Goal: Register for event/course

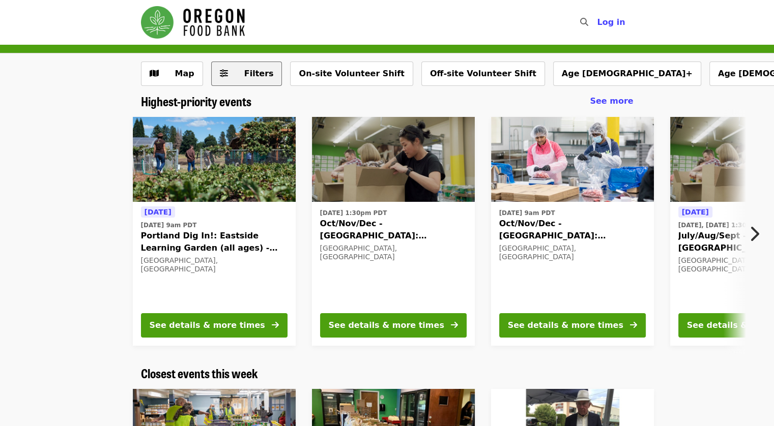
click at [240, 78] on span "Filters" at bounding box center [254, 74] width 40 height 12
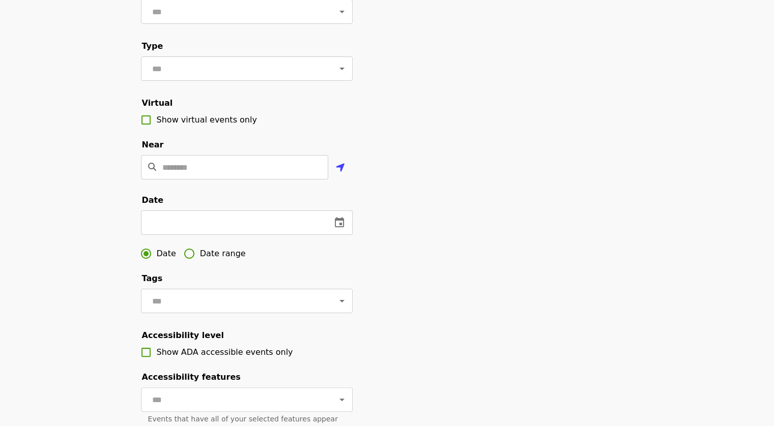
scroll to position [153, 0]
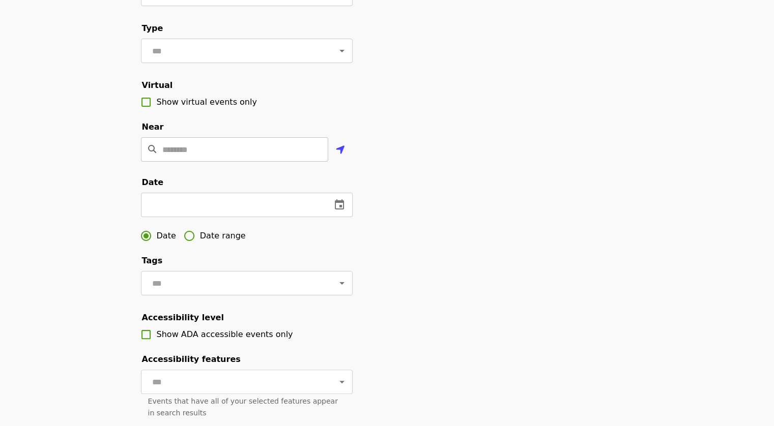
click at [198, 161] on input "Location" at bounding box center [245, 149] width 166 height 24
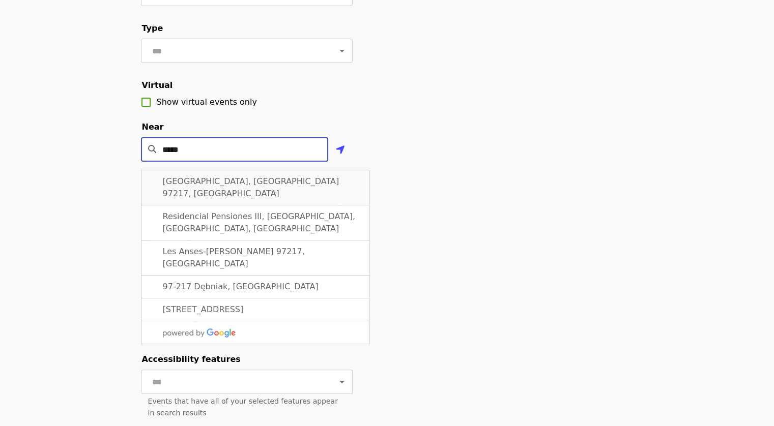
click at [208, 191] on span "[GEOGRAPHIC_DATA], [GEOGRAPHIC_DATA] 97217, [GEOGRAPHIC_DATA]" at bounding box center [251, 188] width 177 height 22
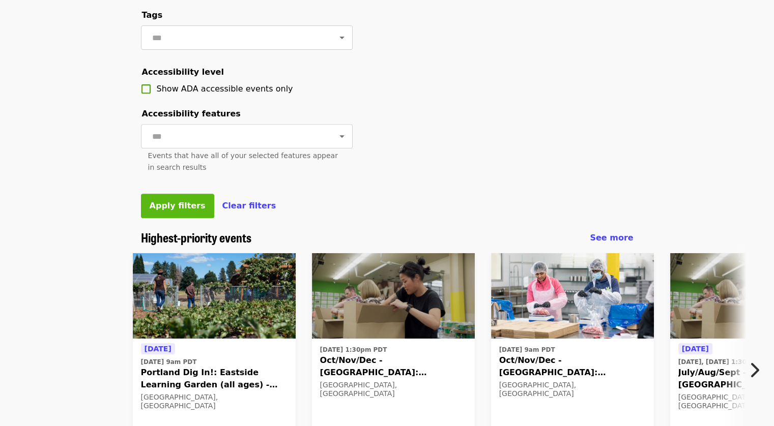
scroll to position [407, 0]
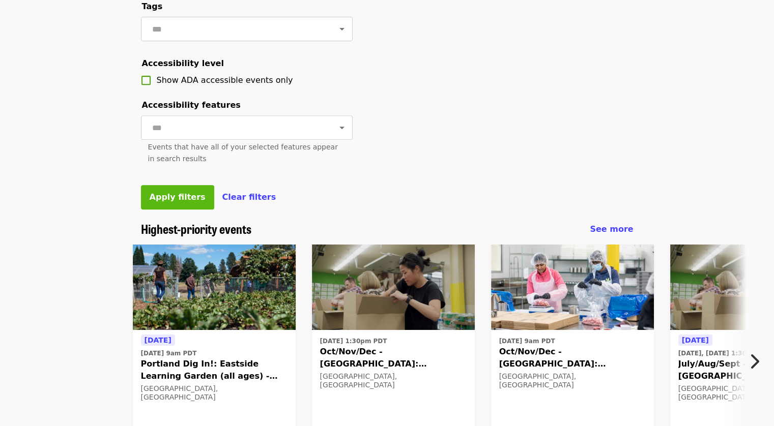
type input "**********"
click at [179, 202] on span "Apply filters" at bounding box center [178, 197] width 56 height 10
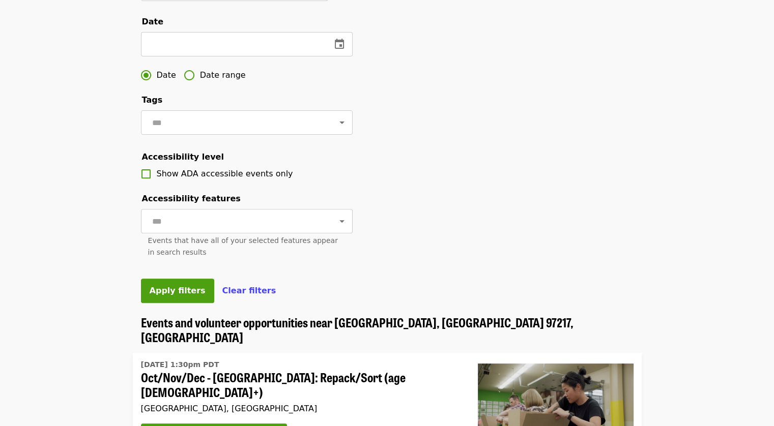
scroll to position [254, 0]
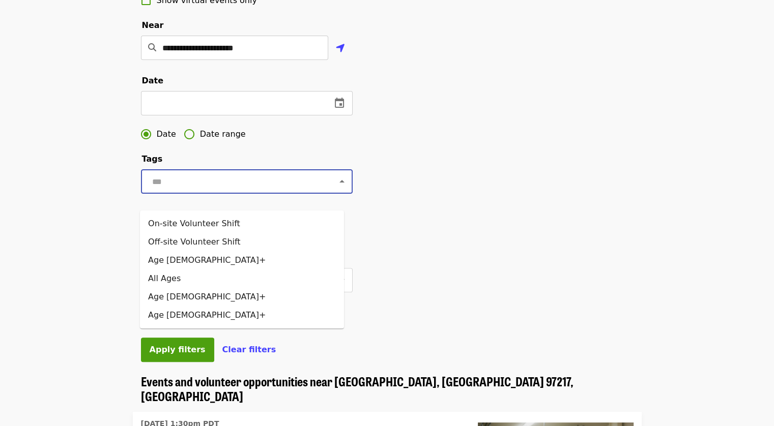
click at [194, 191] on input "text" at bounding box center [234, 181] width 170 height 19
click at [179, 225] on li "On-site Volunteer Shift" at bounding box center [242, 224] width 204 height 18
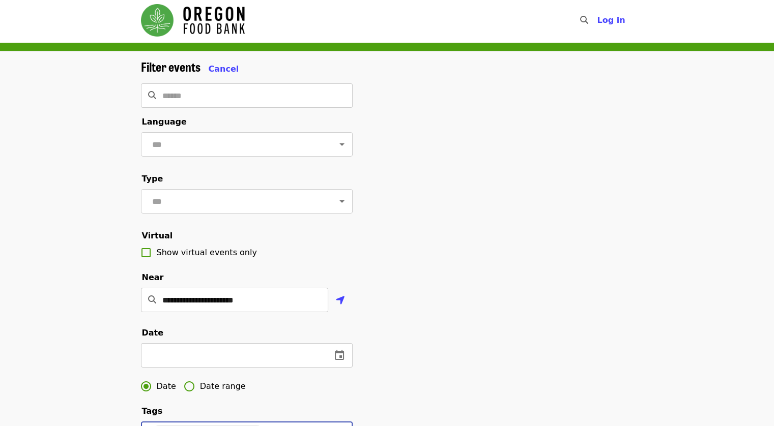
scroll to position [0, 0]
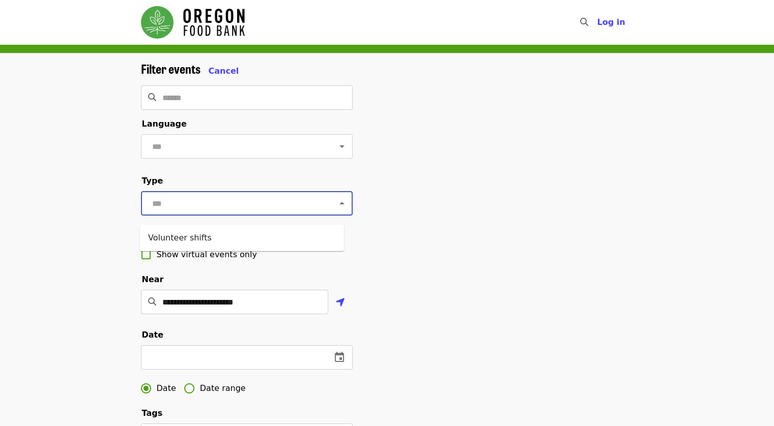
click at [192, 205] on input "text" at bounding box center [234, 203] width 170 height 19
click at [173, 148] on input "text" at bounding box center [234, 146] width 170 height 19
click at [88, 153] on div "**********" at bounding box center [387, 341] width 774 height 576
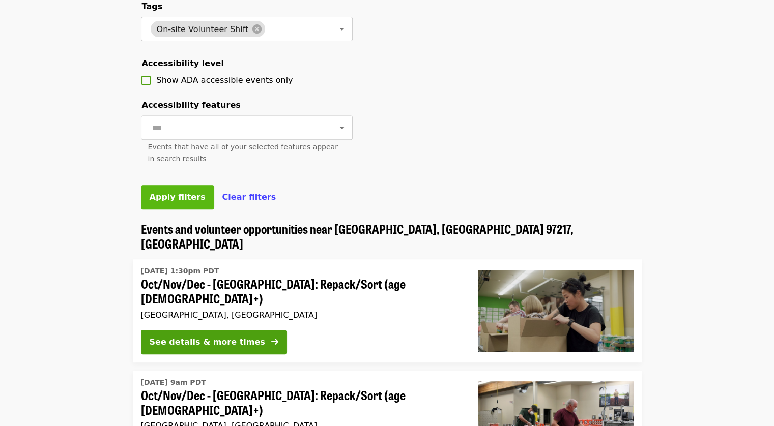
click at [185, 202] on span "Apply filters" at bounding box center [178, 197] width 56 height 10
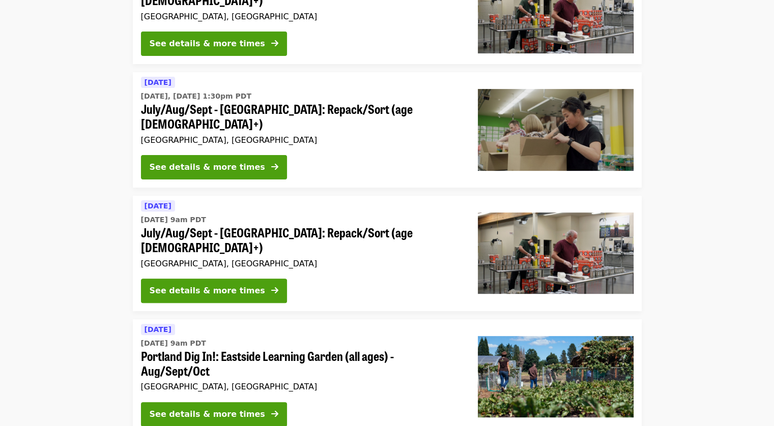
scroll to position [305, 0]
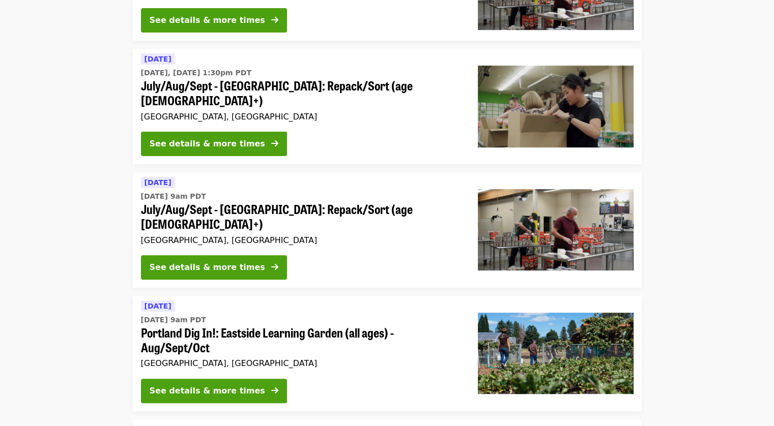
click at [191, 191] on time "[DATE] 9am PDT" at bounding box center [173, 196] width 65 height 11
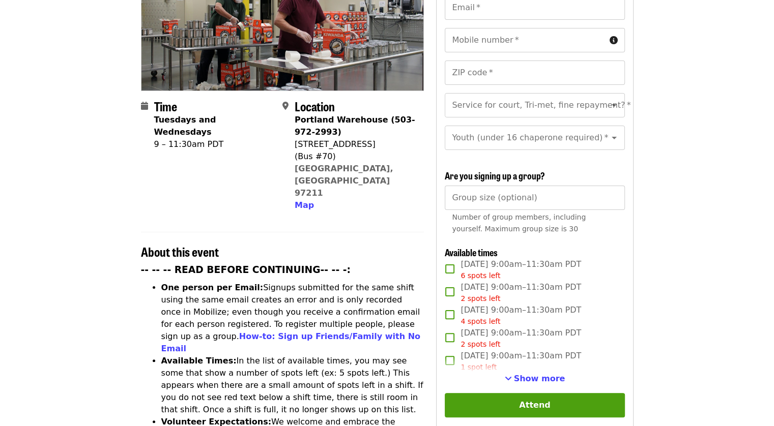
scroll to position [254, 0]
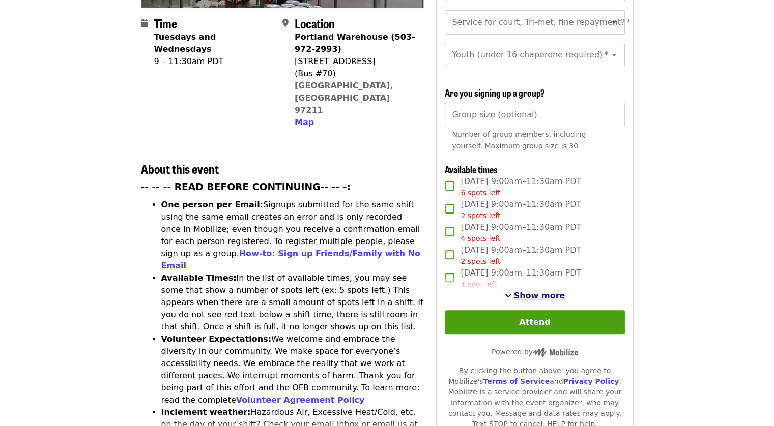
click at [538, 291] on span "Show more" at bounding box center [539, 296] width 51 height 10
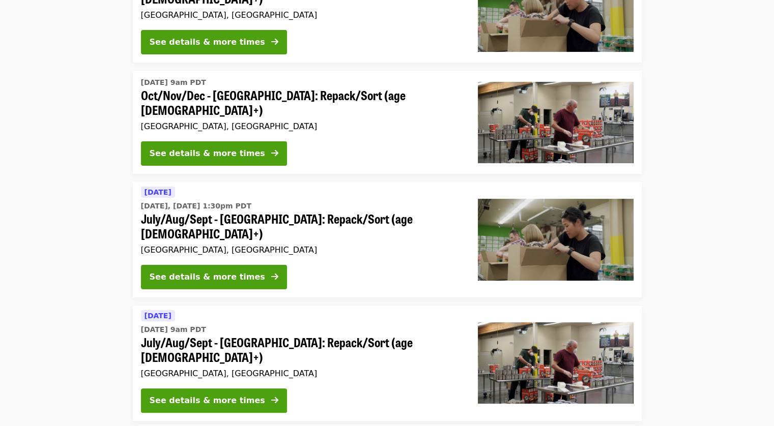
scroll to position [153, 0]
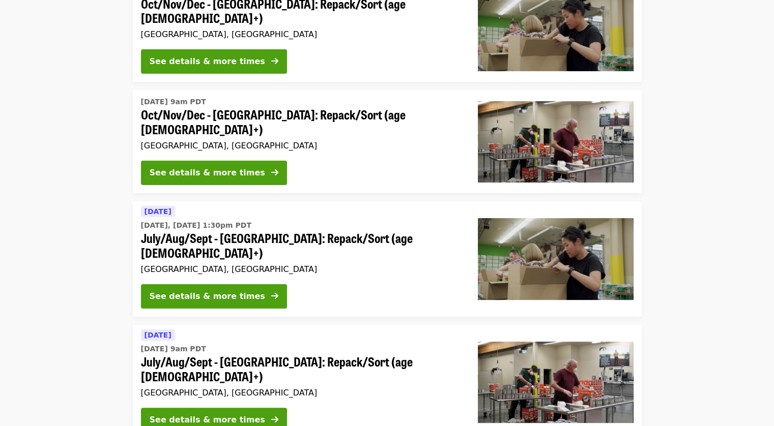
click at [178, 231] on span "July/Aug/Sept - [GEOGRAPHIC_DATA]: Repack/Sort (age [DEMOGRAPHIC_DATA]+)" at bounding box center [301, 246] width 321 height 30
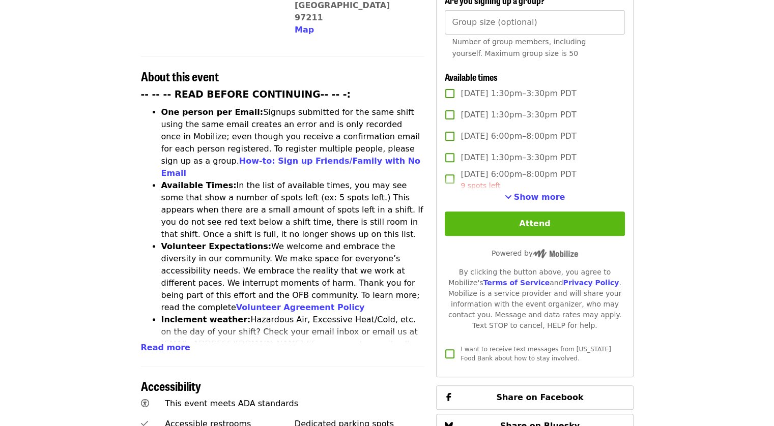
scroll to position [356, 0]
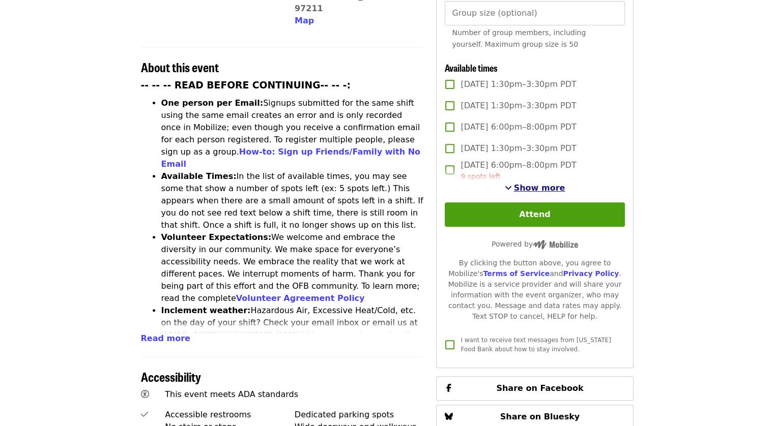
click at [527, 191] on span "Show more" at bounding box center [539, 188] width 51 height 10
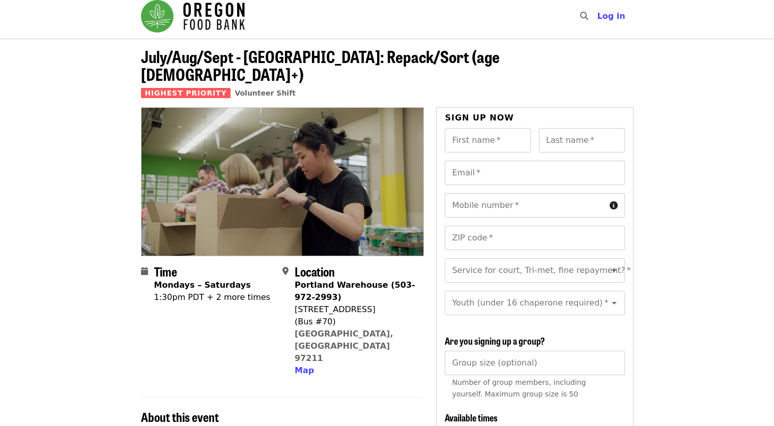
scroll to position [0, 0]
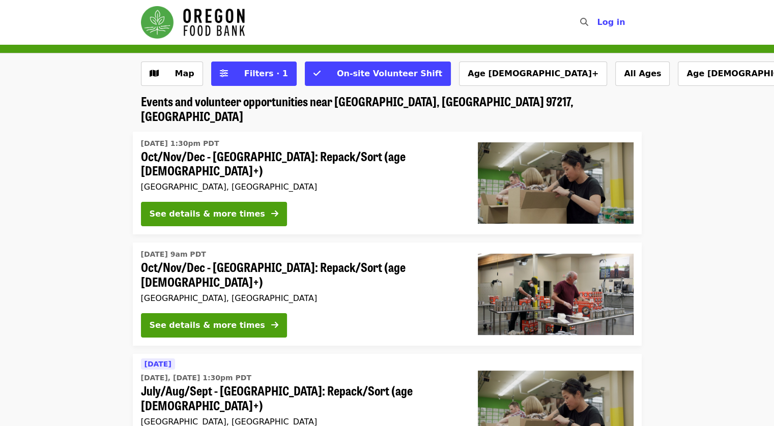
click at [224, 149] on span "Oct/Nov/Dec - [GEOGRAPHIC_DATA]: Repack/Sort (age [DEMOGRAPHIC_DATA]+)" at bounding box center [301, 164] width 321 height 30
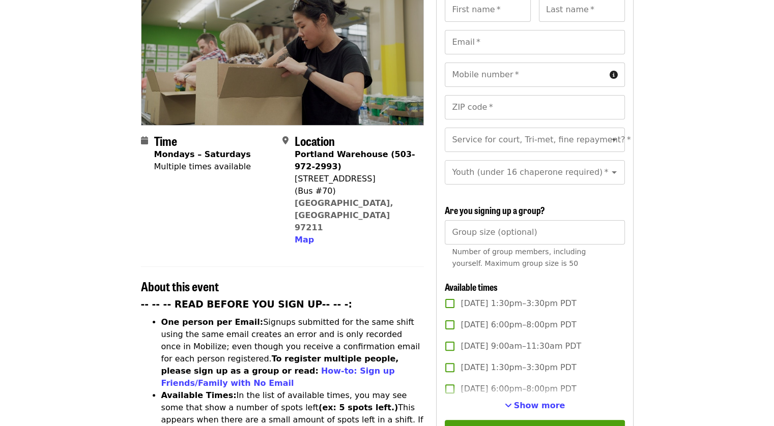
scroll to position [153, 0]
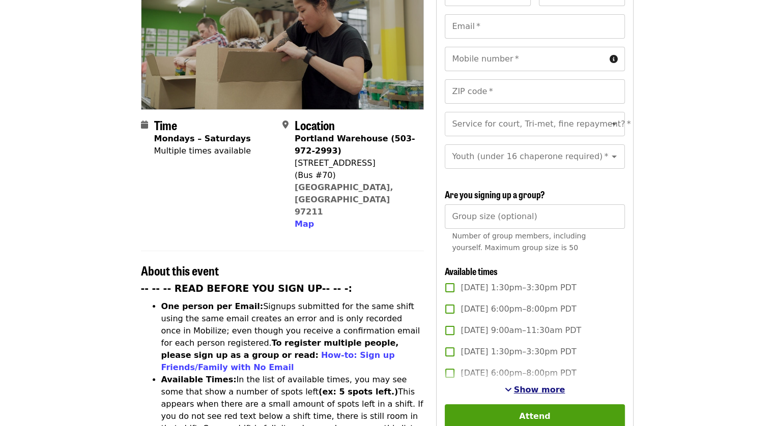
click at [548, 385] on span "Show more" at bounding box center [539, 390] width 51 height 10
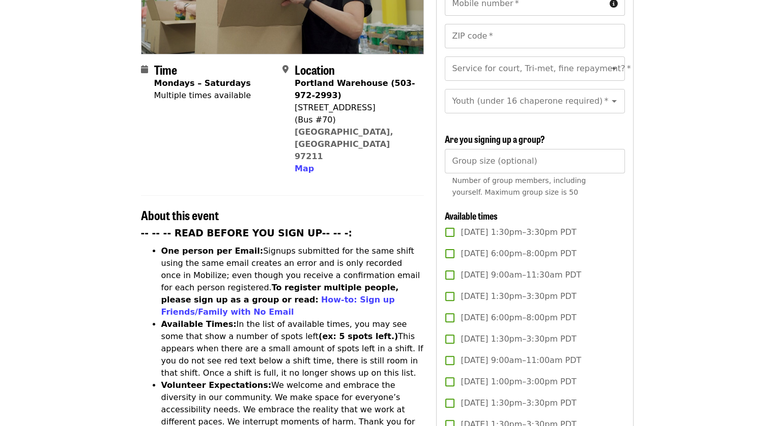
scroll to position [356, 0]
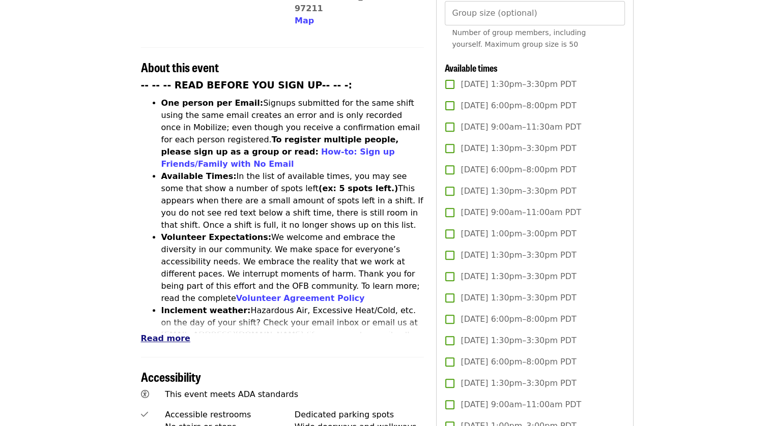
click at [177, 334] on span "Read more" at bounding box center [165, 339] width 49 height 10
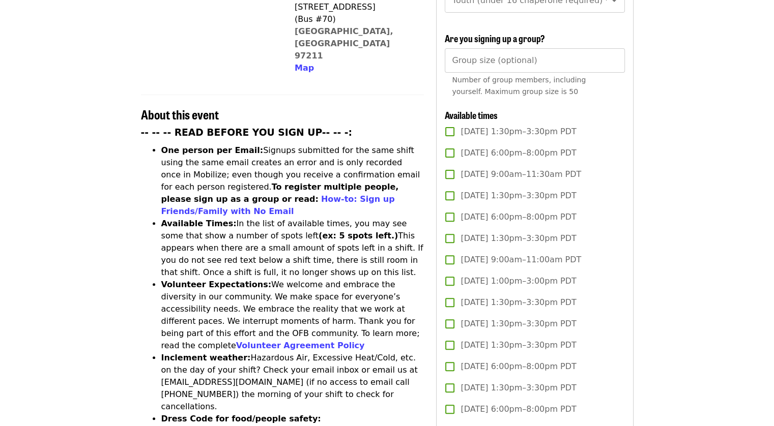
scroll to position [254, 0]
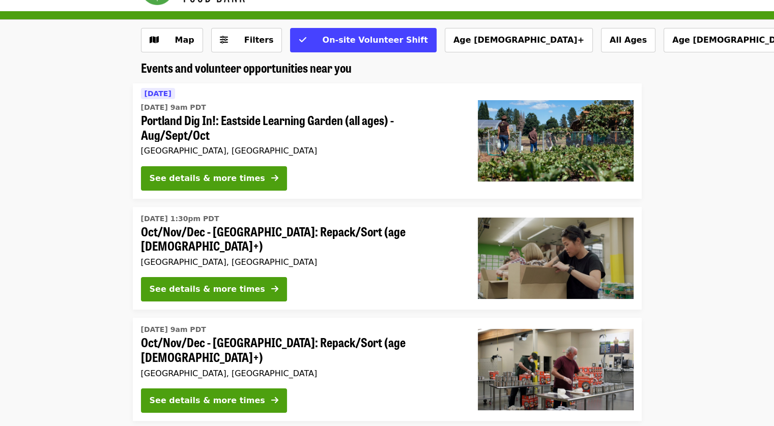
scroll to position [51, 0]
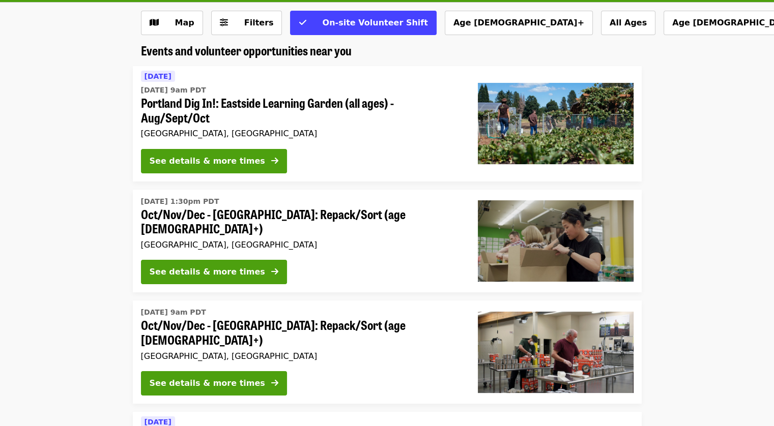
click at [272, 212] on span "Oct/Nov/Dec - [GEOGRAPHIC_DATA]: Repack/Sort (age [DEMOGRAPHIC_DATA]+)" at bounding box center [301, 222] width 321 height 30
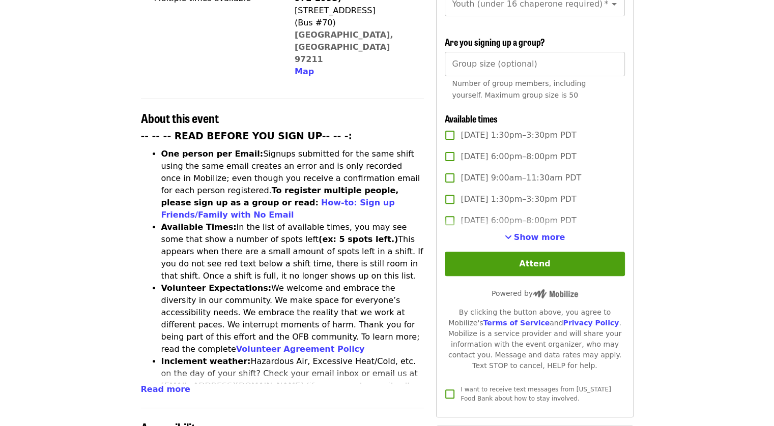
scroll to position [356, 0]
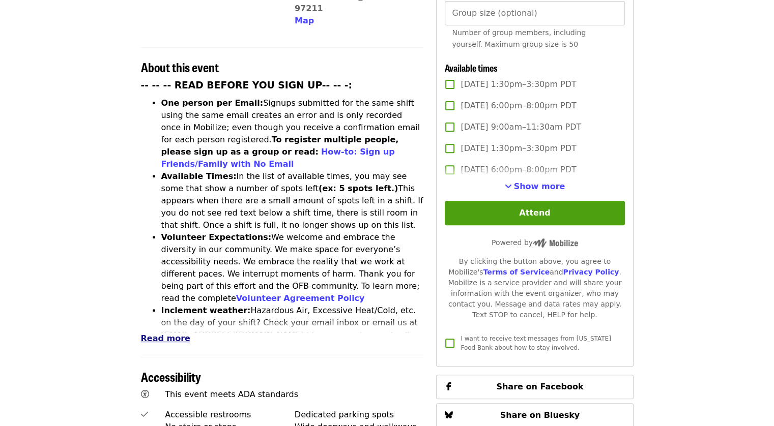
click at [173, 334] on span "Read more" at bounding box center [165, 339] width 49 height 10
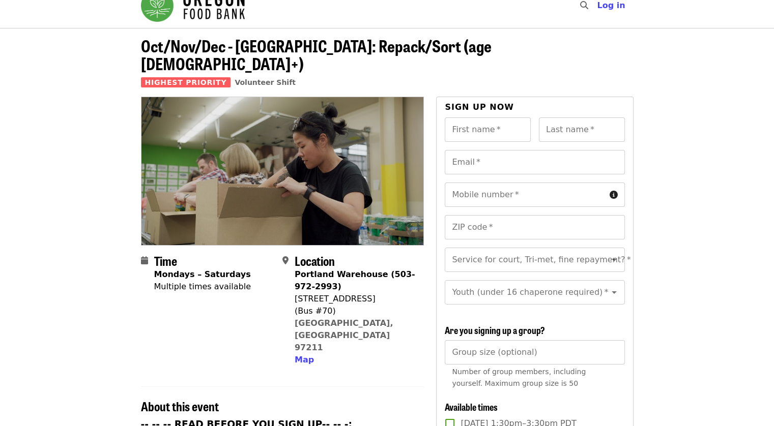
scroll to position [0, 0]
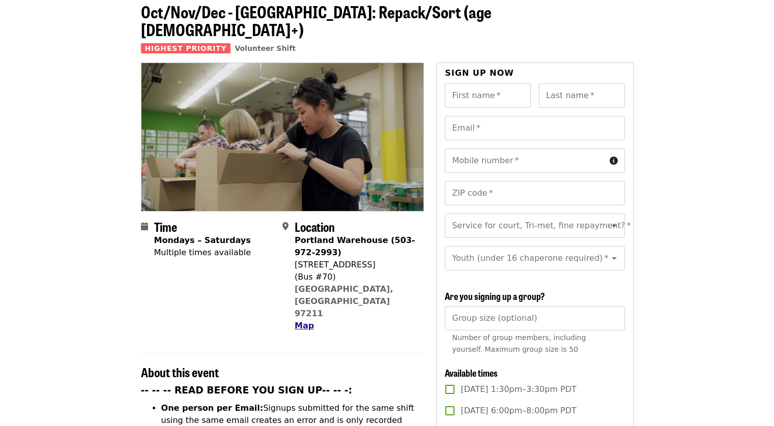
click at [301, 321] on span "Map" at bounding box center [304, 326] width 19 height 10
